Goal: Transaction & Acquisition: Register for event/course

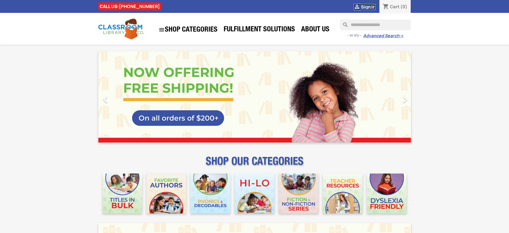
click at [368, 7] on span "Sign in" at bounding box center [368, 7] width 14 height 6
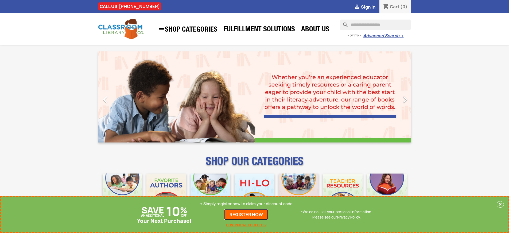
click at [246, 214] on link "REGISTER NOW" at bounding box center [246, 214] width 44 height 11
click at [246, 203] on p "+ Simply register now to claim your discount code" at bounding box center [246, 203] width 92 height 5
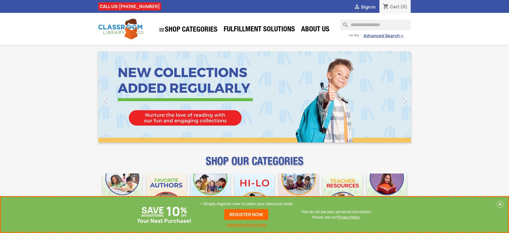
click at [246, 203] on p "+ Simply register now to claim your discount code" at bounding box center [246, 203] width 92 height 5
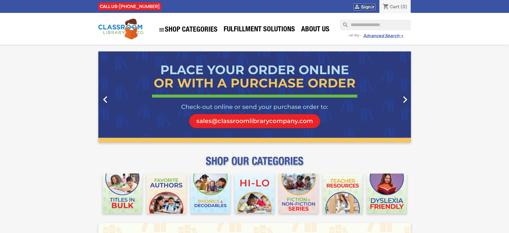
click at [368, 7] on span "Sign in" at bounding box center [368, 7] width 14 height 6
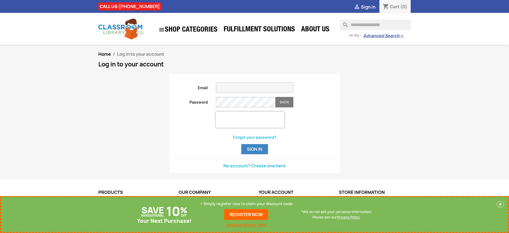
click at [246, 203] on p "+ Simply register now to claim your discount code" at bounding box center [246, 203] width 92 height 5
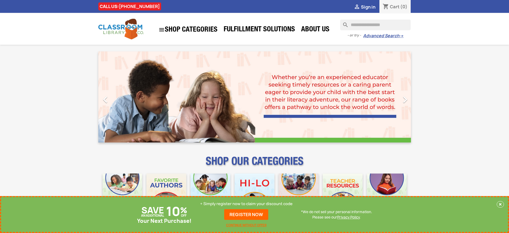
click at [246, 203] on p "+ Simply register now to claim your discount code" at bounding box center [246, 203] width 92 height 5
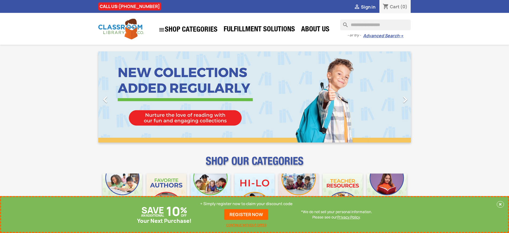
click at [246, 203] on p "+ Simply register now to claim your discount code" at bounding box center [246, 203] width 92 height 5
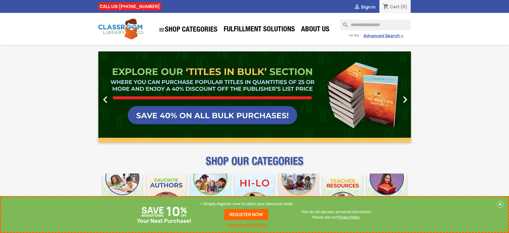
click at [246, 214] on link "REGISTER NOW" at bounding box center [246, 214] width 44 height 11
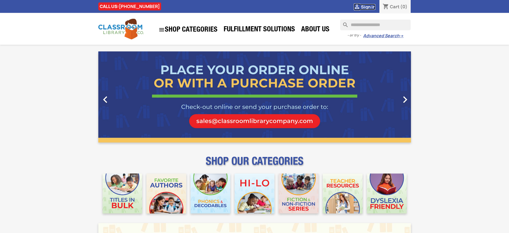
click at [368, 7] on span "Sign in" at bounding box center [368, 7] width 14 height 6
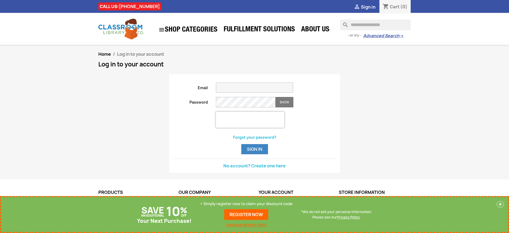
click at [246, 203] on p "+ Simply register now to claim your discount code" at bounding box center [246, 203] width 92 height 5
click at [246, 214] on link "REGISTER NOW" at bounding box center [246, 214] width 44 height 11
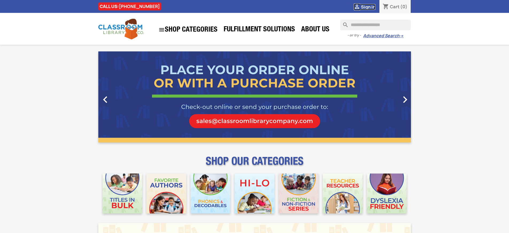
click at [368, 7] on span "Sign in" at bounding box center [368, 7] width 14 height 6
